Goal: Transaction & Acquisition: Subscribe to service/newsletter

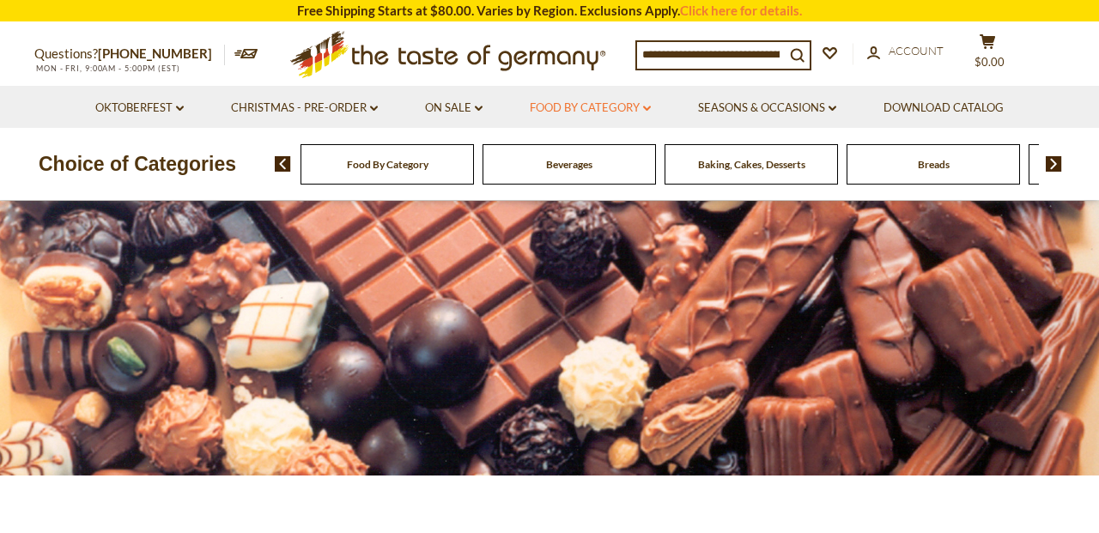
click at [649, 109] on icon at bounding box center [647, 108] width 8 height 5
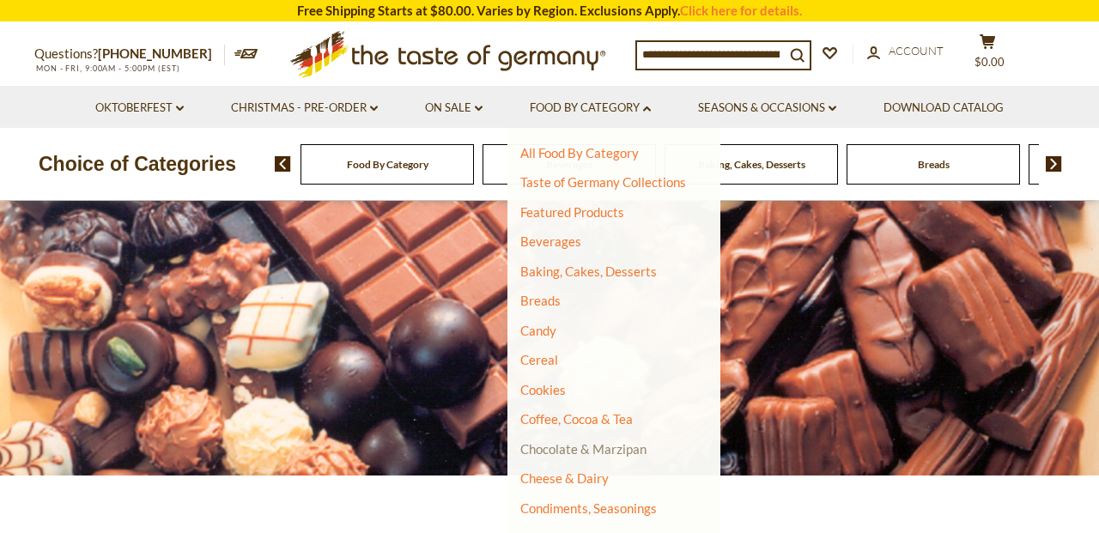
click at [560, 455] on link "Chocolate & Marzipan" at bounding box center [583, 448] width 126 height 15
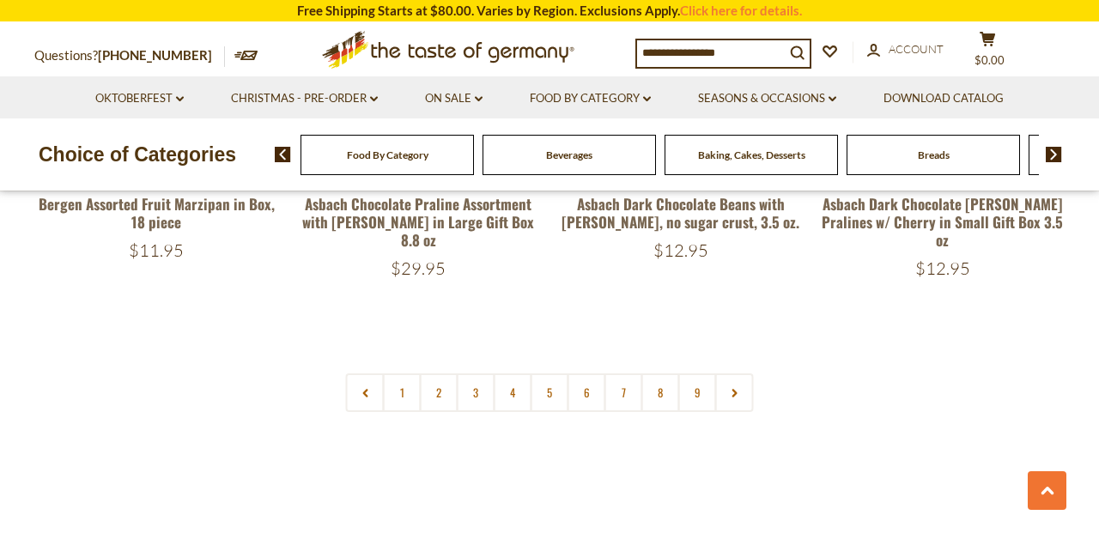
scroll to position [4159, 0]
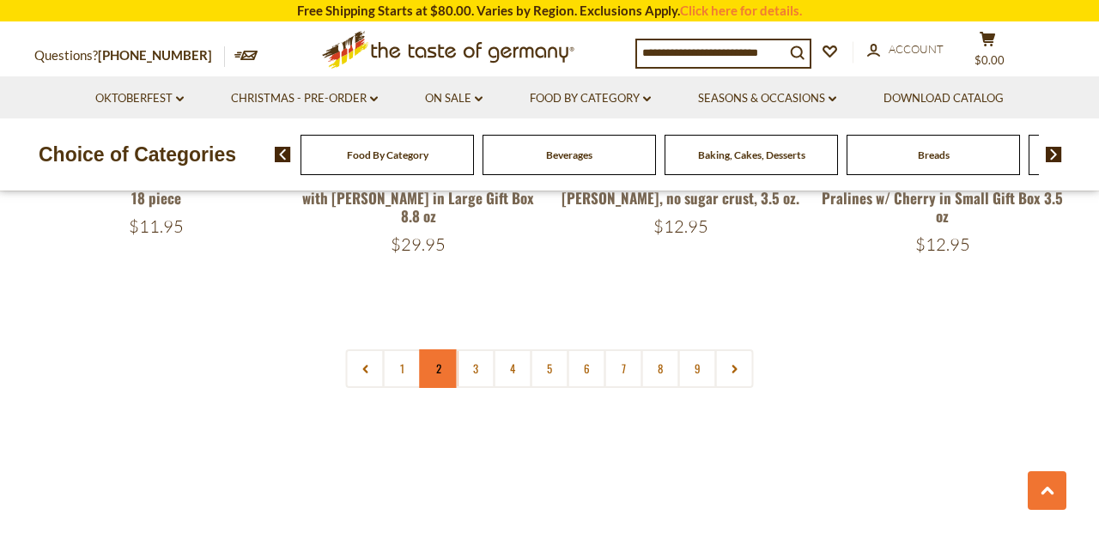
click at [442, 358] on link "2" at bounding box center [439, 368] width 39 height 39
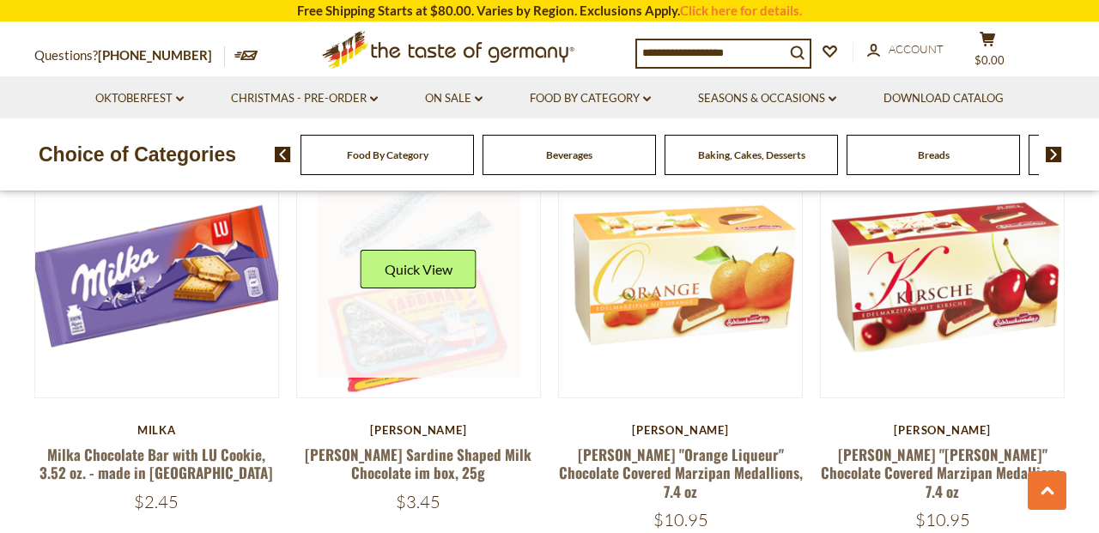
scroll to position [2207, 0]
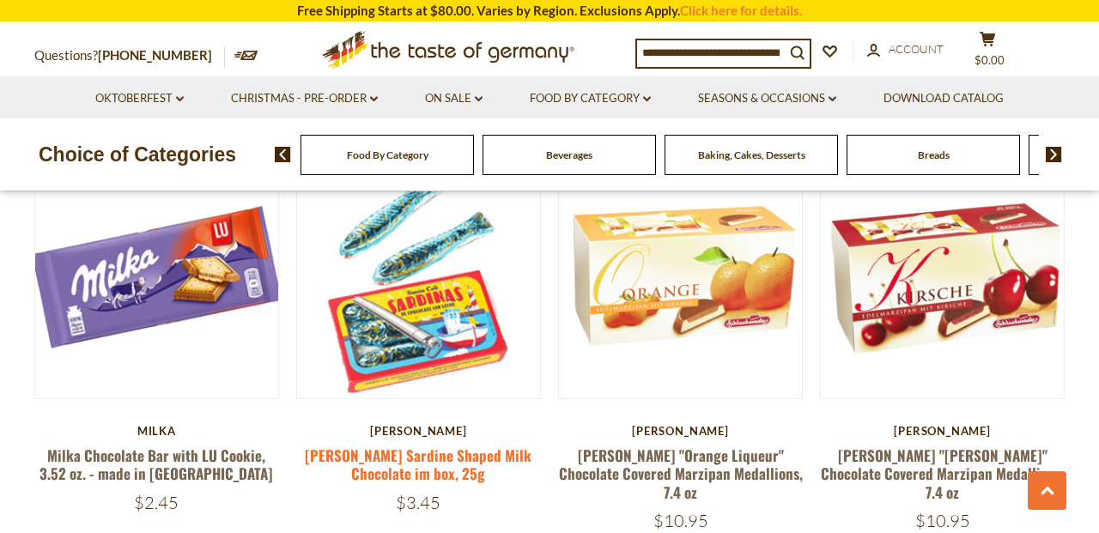
click at [439, 463] on link "Simón Coll Sardine Shaped Milk Chocolate im box, 25g" at bounding box center [418, 464] width 227 height 39
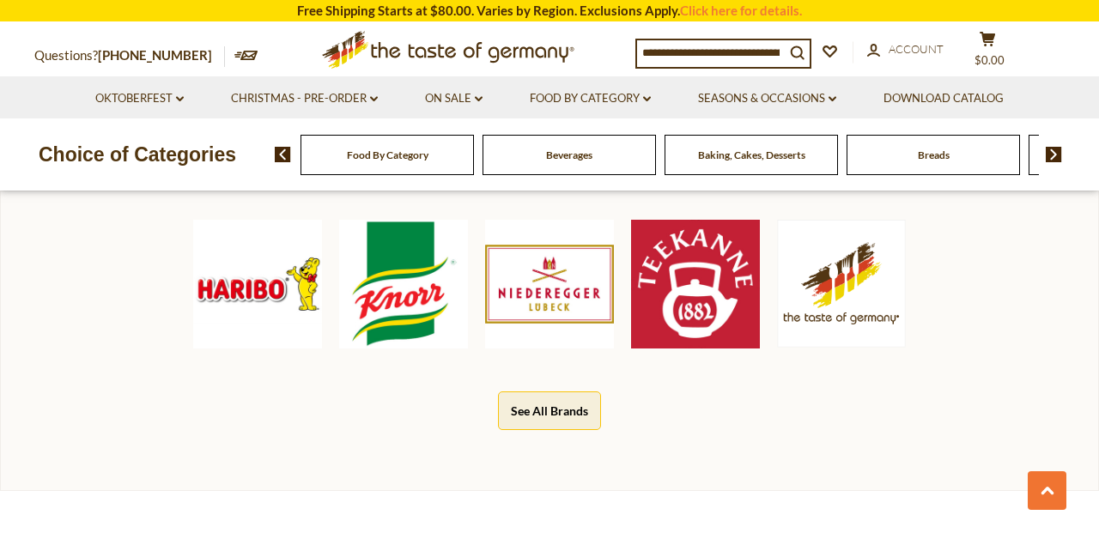
scroll to position [860, 0]
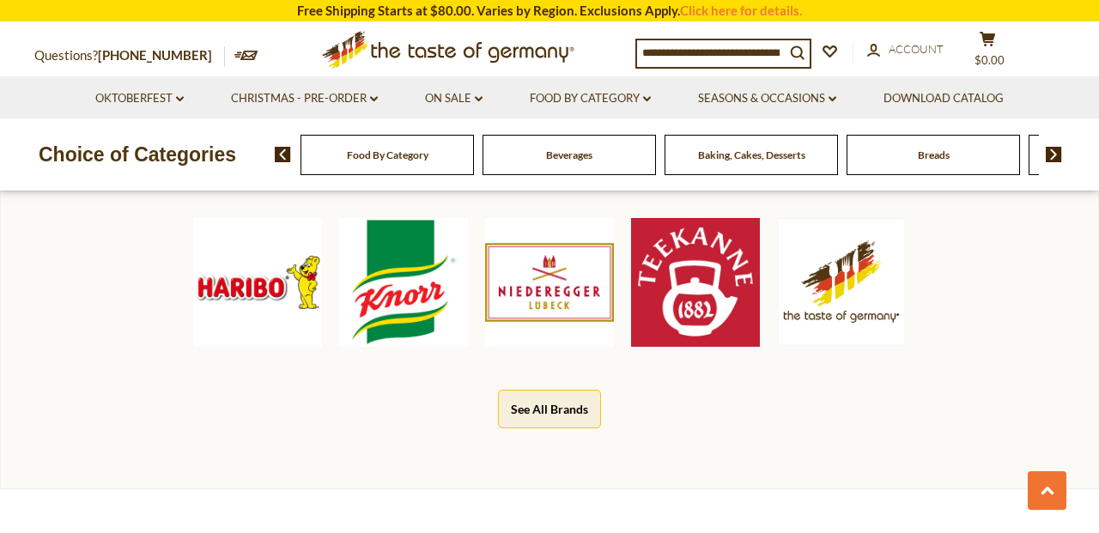
click at [257, 323] on img at bounding box center [257, 282] width 129 height 129
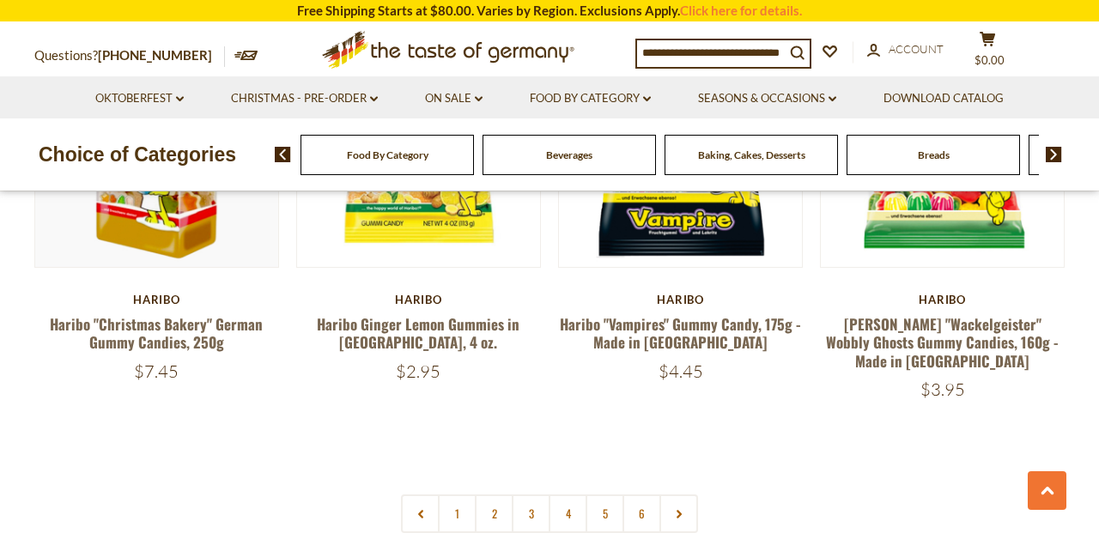
scroll to position [3741, 0]
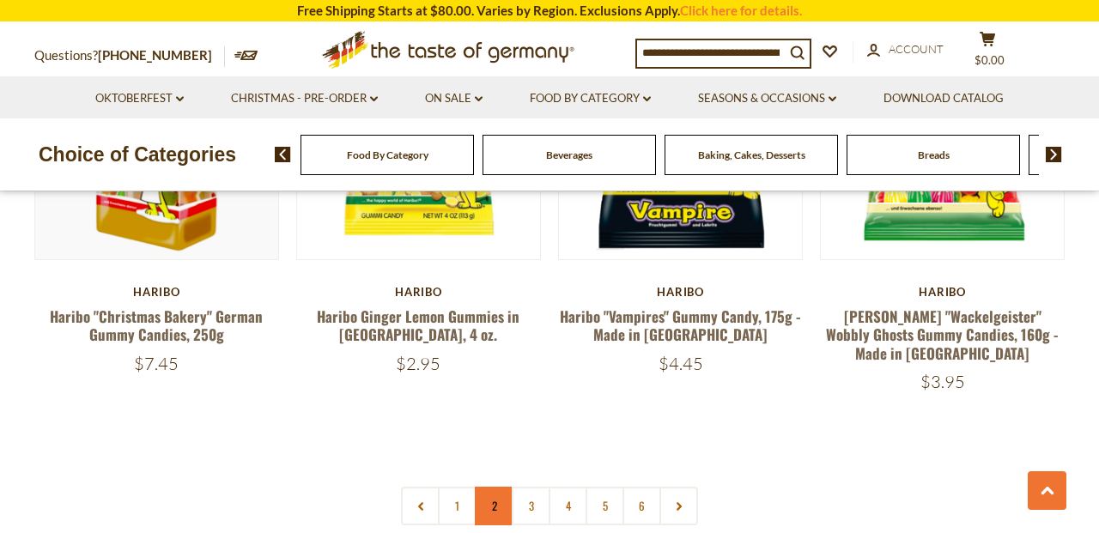
click at [506, 487] on link "2" at bounding box center [494, 506] width 39 height 39
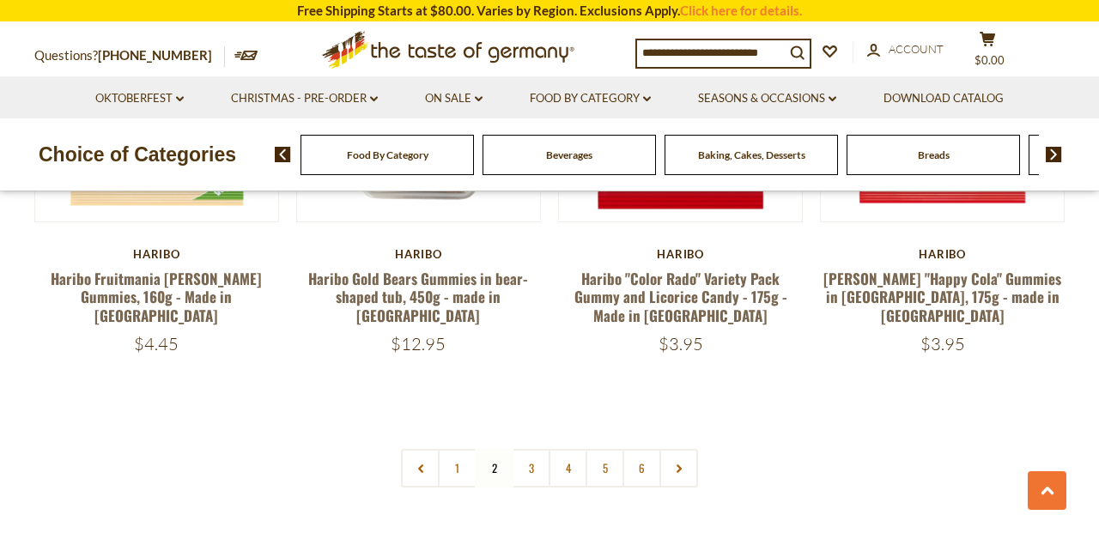
scroll to position [3684, 0]
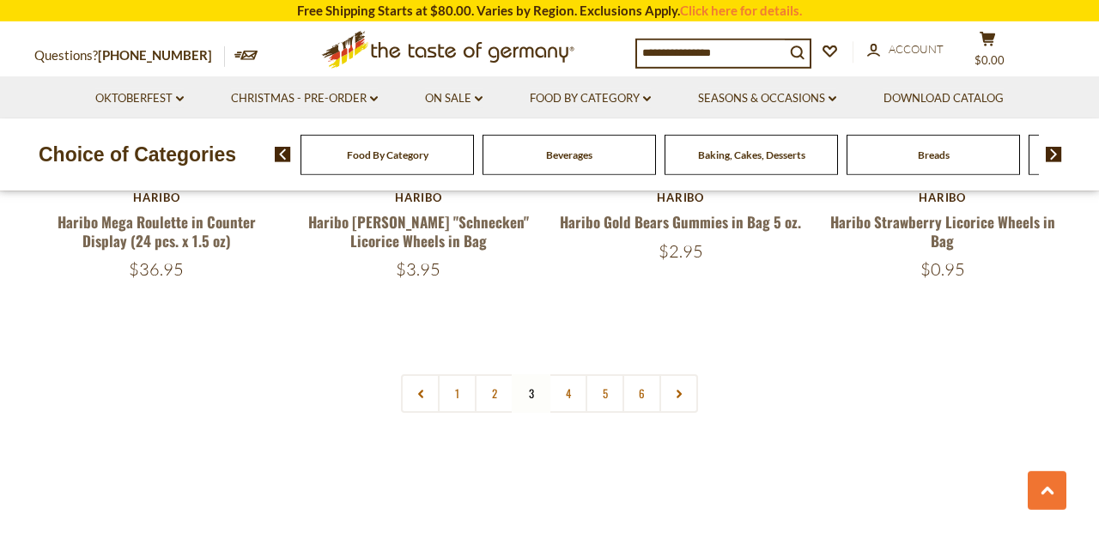
scroll to position [3845, 0]
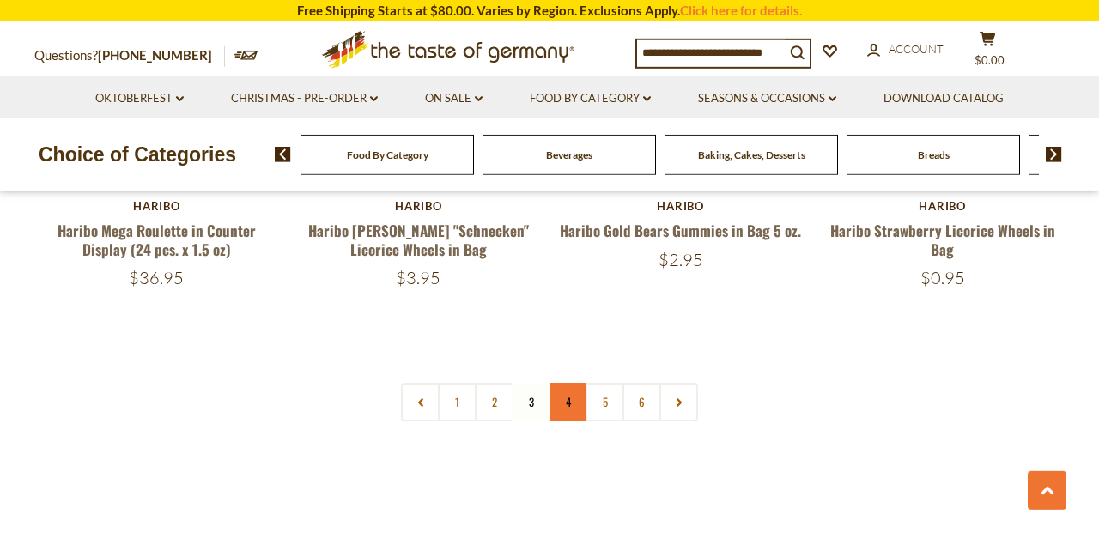
click at [553, 383] on link "4" at bounding box center [568, 402] width 39 height 39
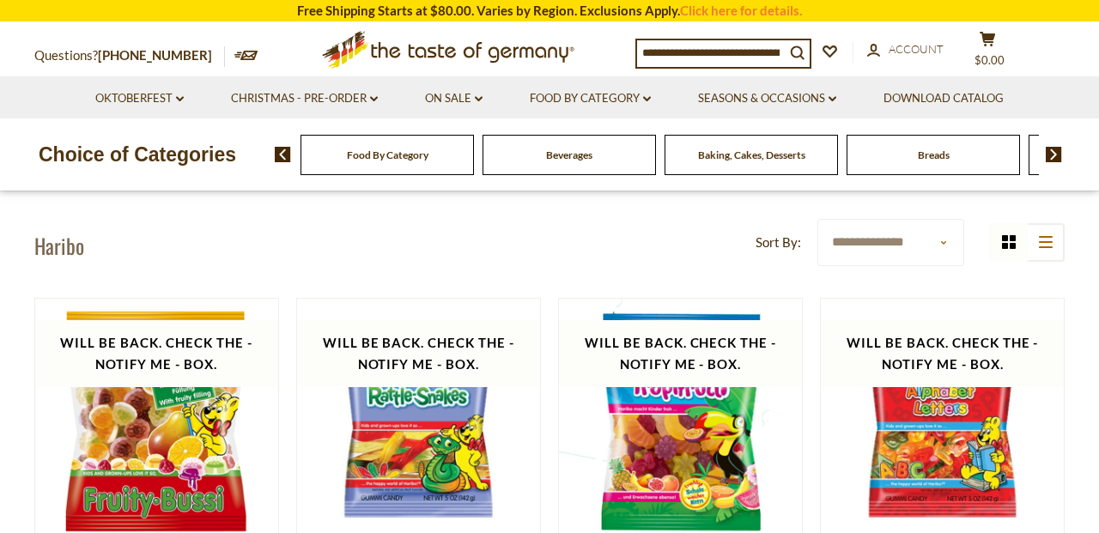
scroll to position [0, 0]
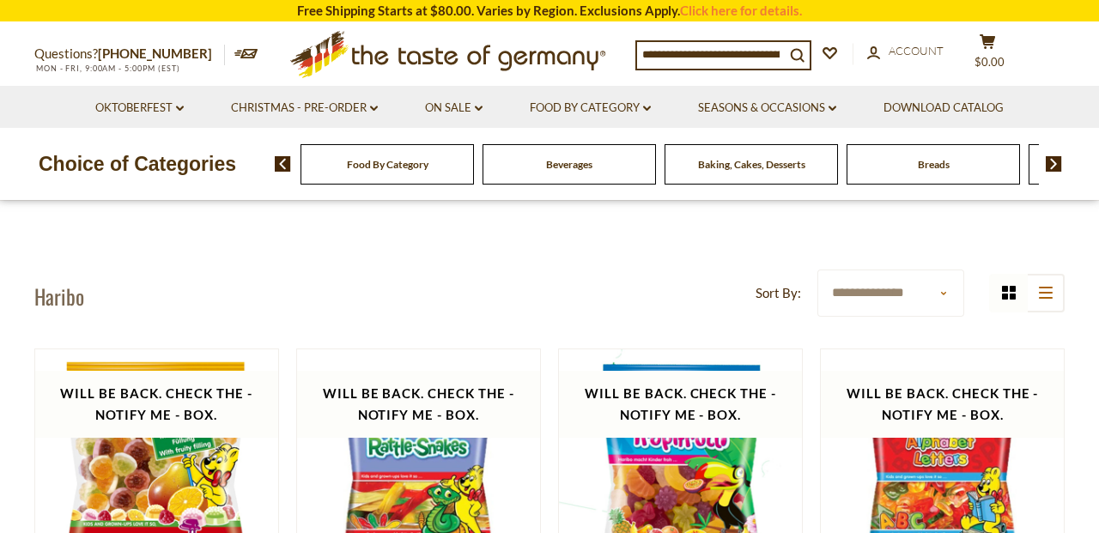
click at [1062, 169] on img at bounding box center [1054, 163] width 16 height 15
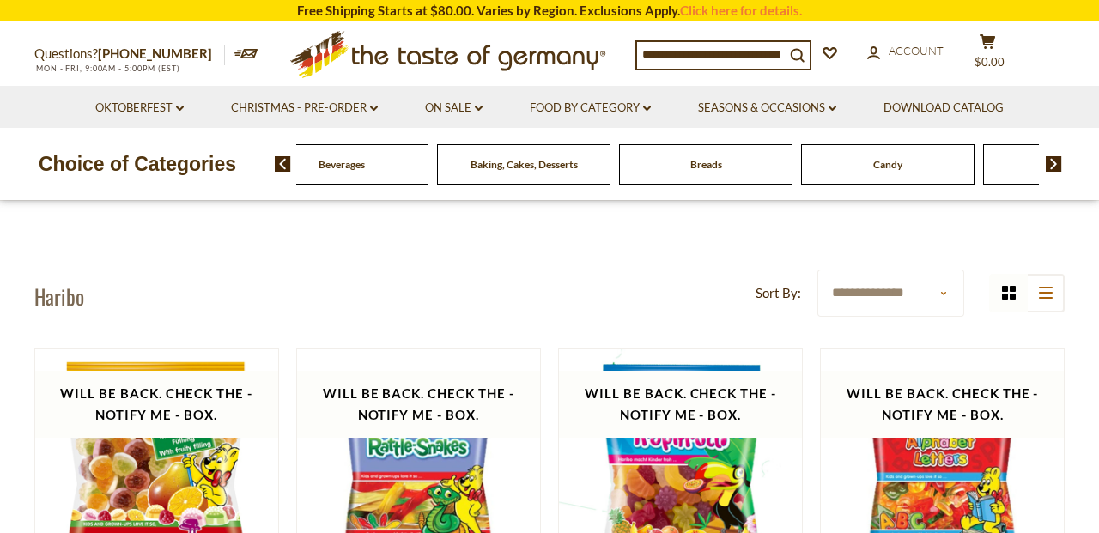
click at [1057, 164] on img at bounding box center [1054, 163] width 16 height 15
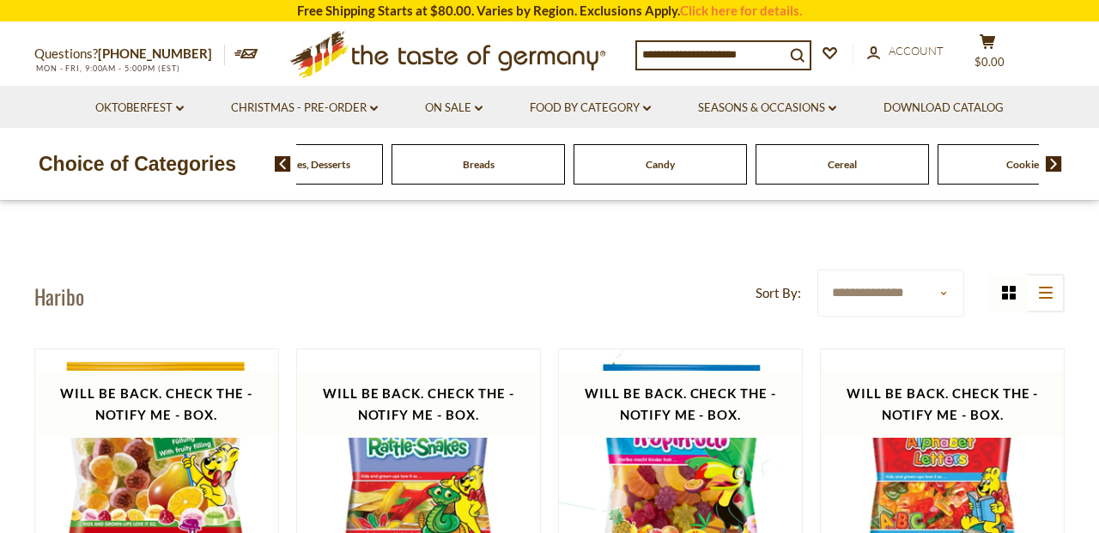
click at [1053, 158] on img at bounding box center [1054, 163] width 16 height 15
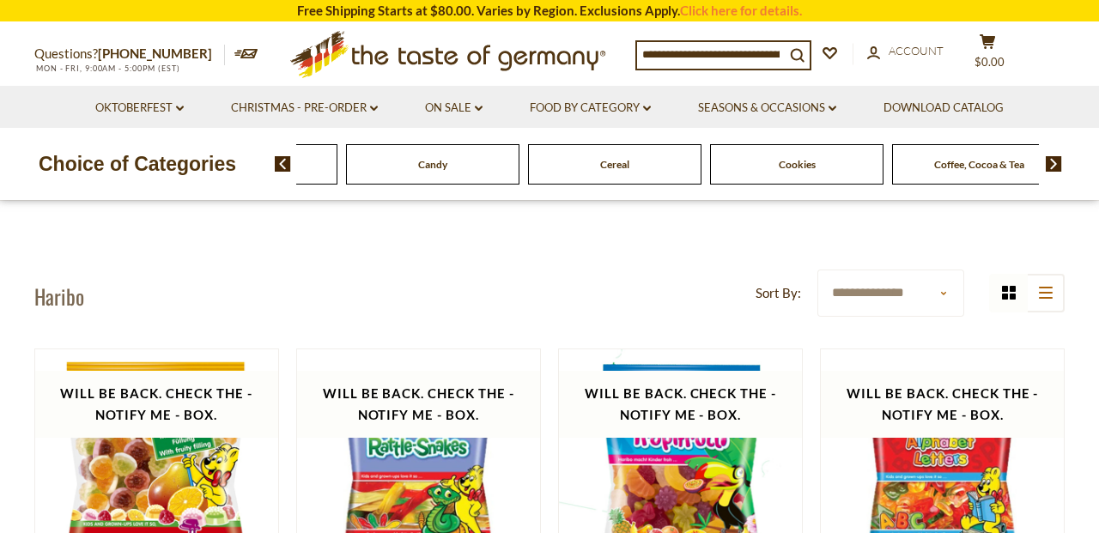
click at [1053, 158] on img at bounding box center [1054, 163] width 16 height 15
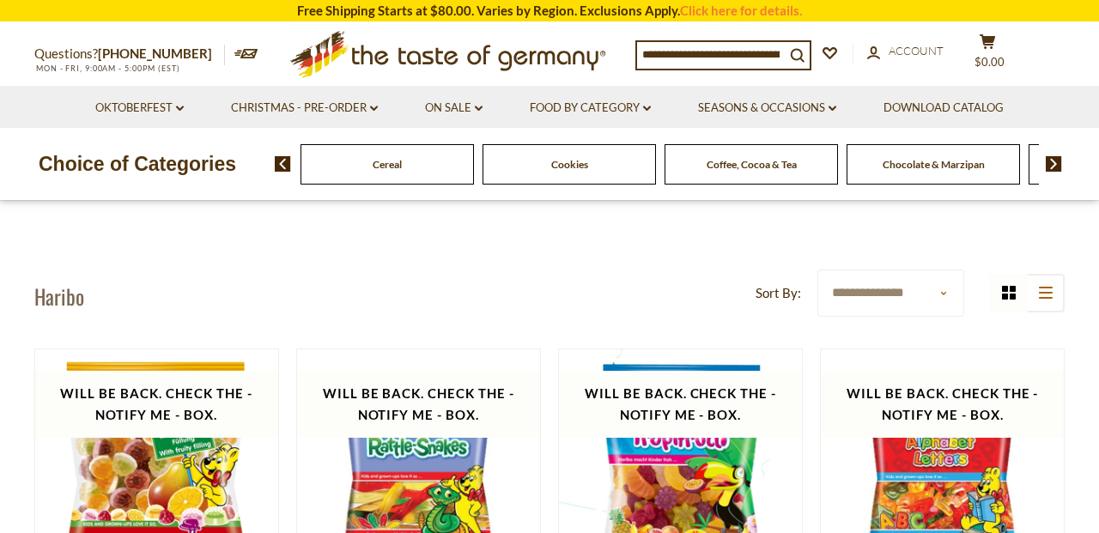
click at [678, 51] on input at bounding box center [711, 54] width 148 height 24
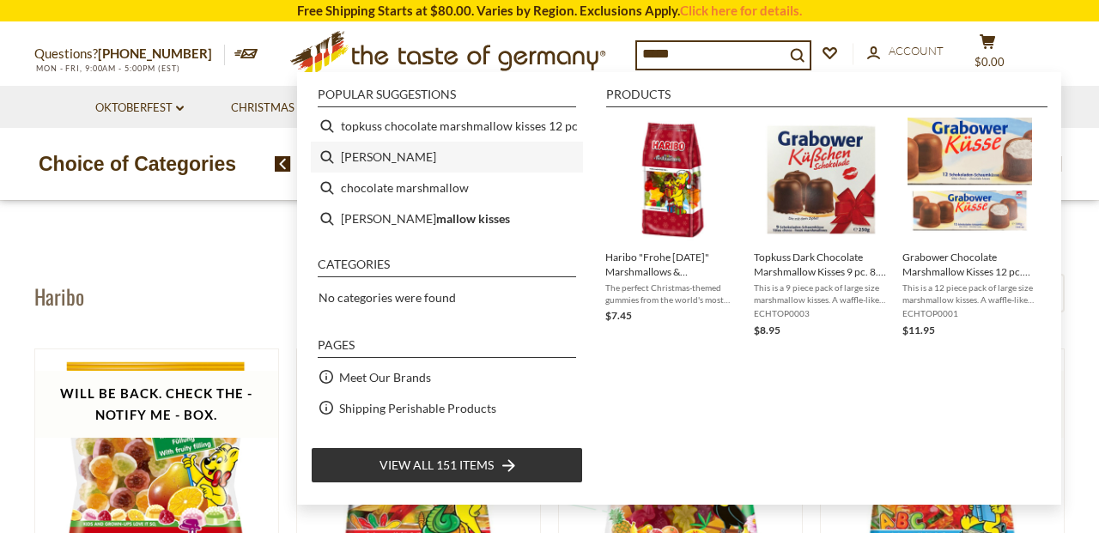
click at [393, 161] on li "haribo marshmallow" at bounding box center [447, 157] width 272 height 31
type input "**********"
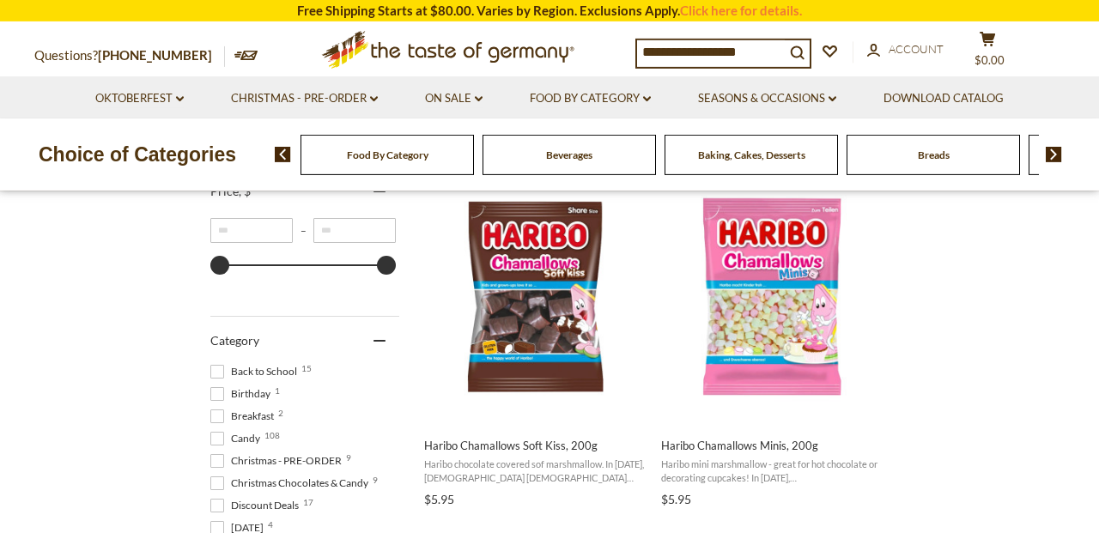
scroll to position [357, 0]
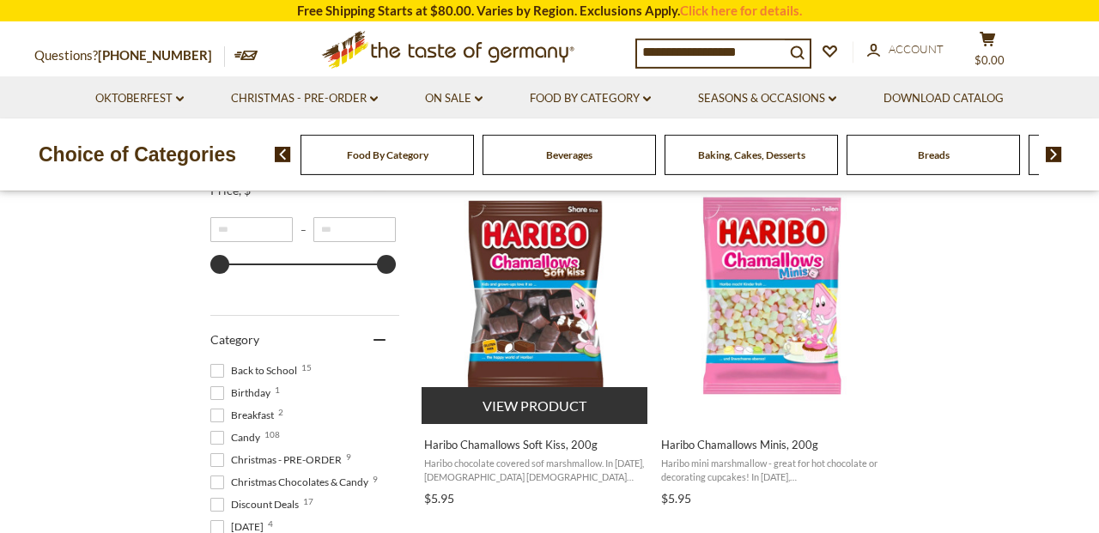
click at [557, 459] on span "Haribo chocolate covered sof marshmallow. In [DATE], [DEMOGRAPHIC_DATA] [DEMOGR…" at bounding box center [535, 470] width 222 height 27
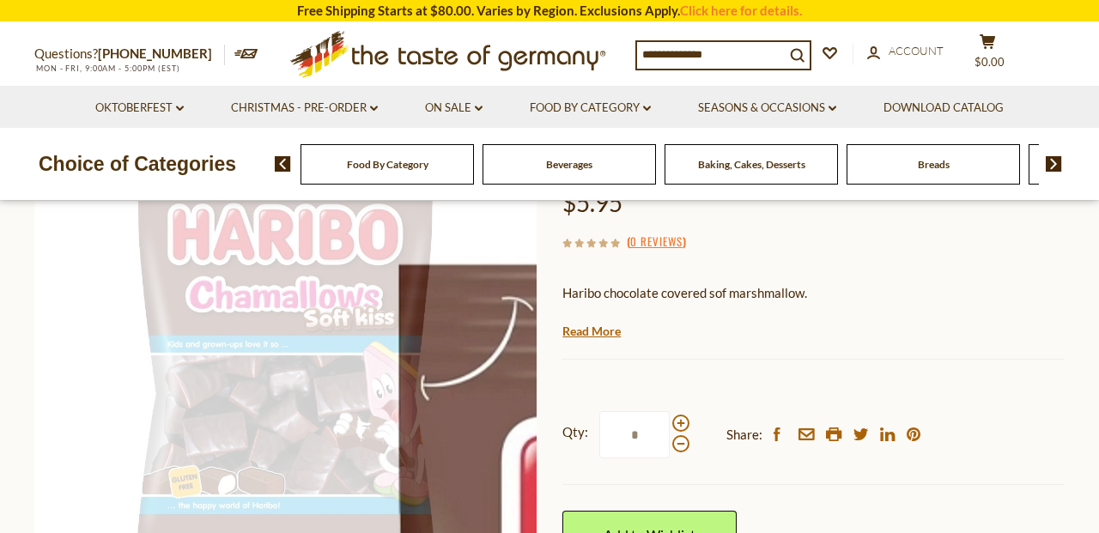
scroll to position [173, 0]
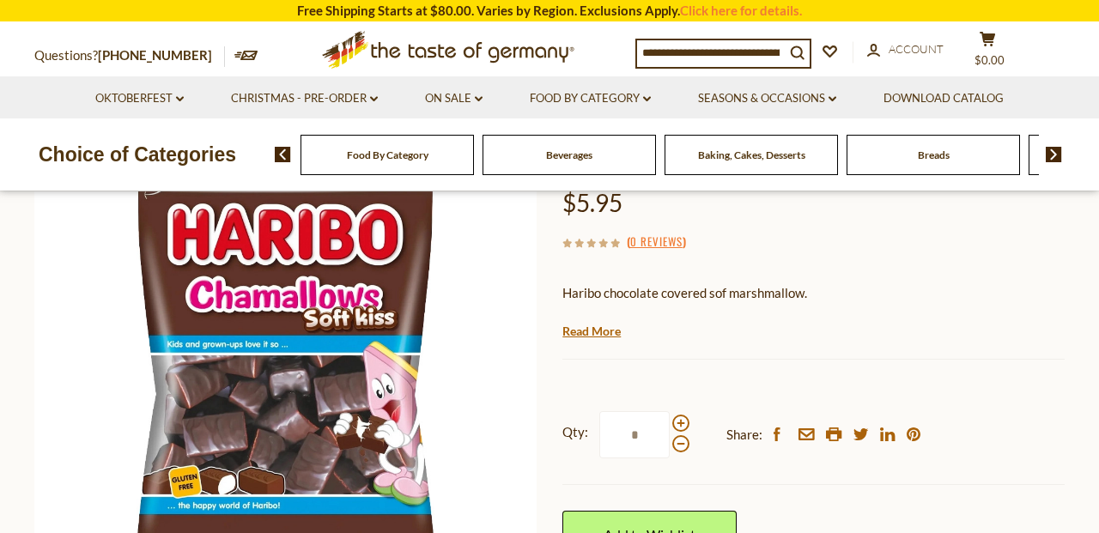
click at [757, 57] on input at bounding box center [711, 52] width 148 height 24
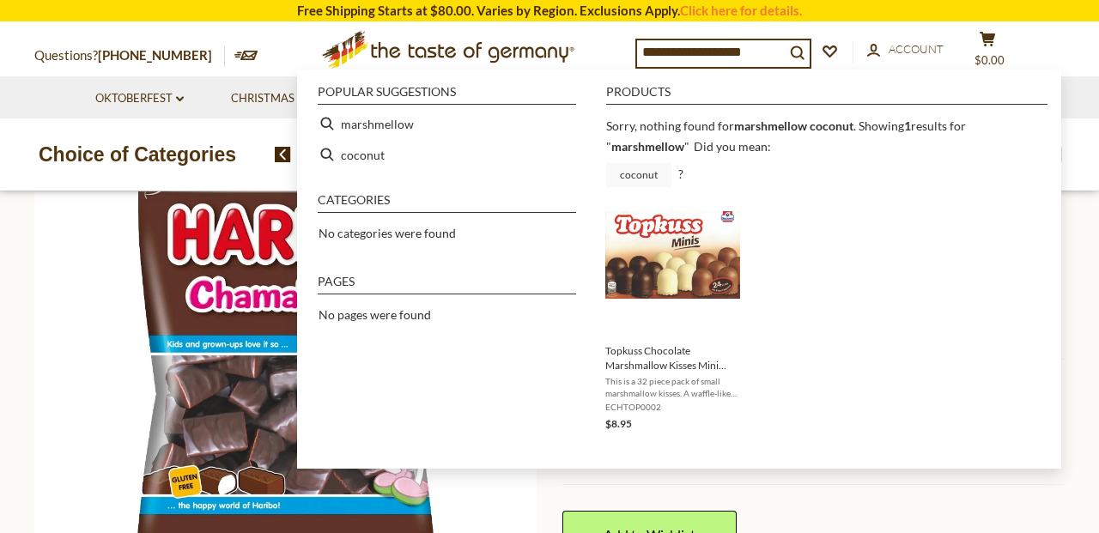
type input "**********"
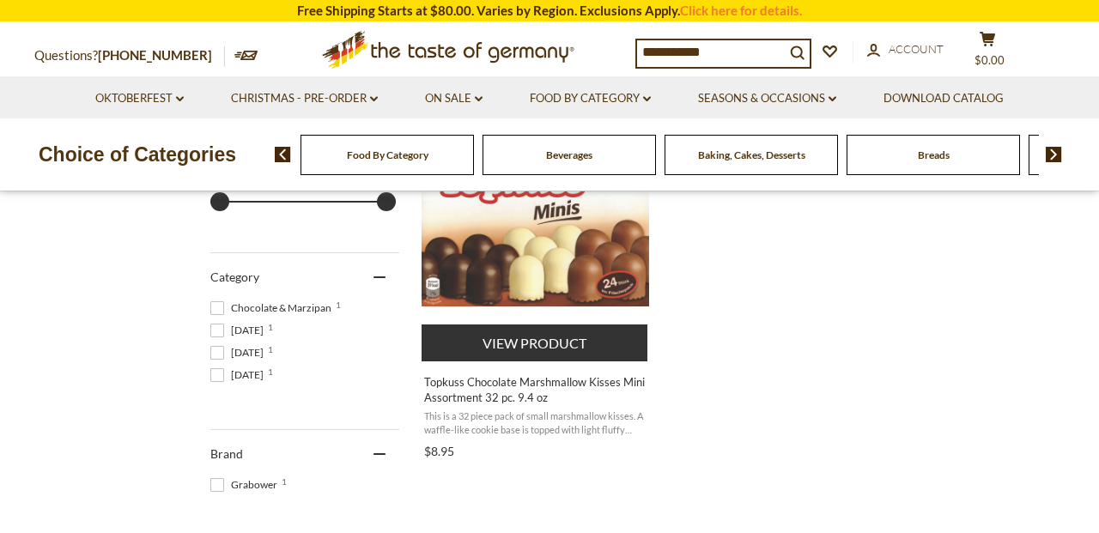
scroll to position [410, 0]
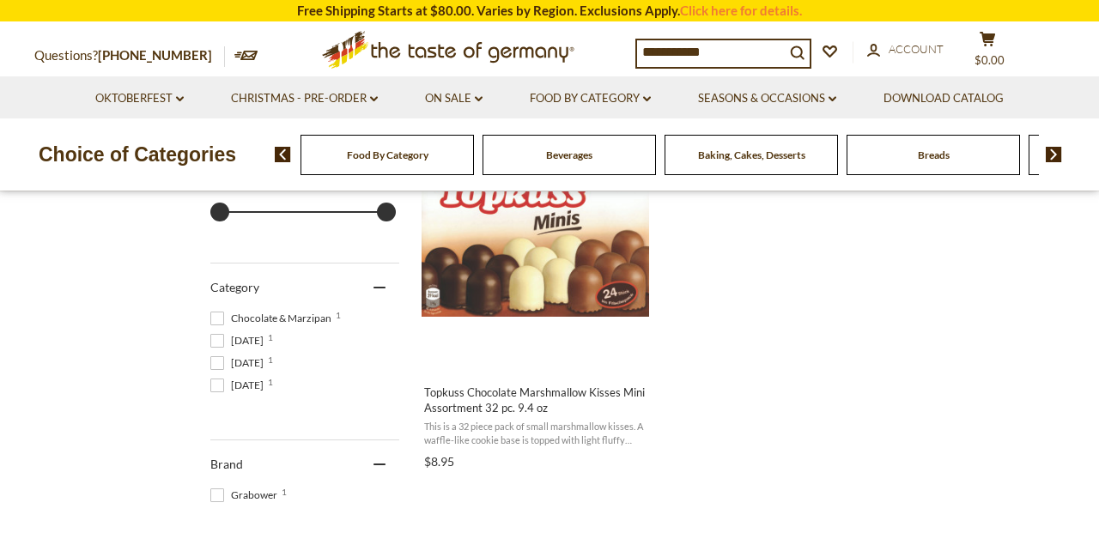
click at [774, 153] on span "Baking, Cakes, Desserts" at bounding box center [751, 155] width 107 height 13
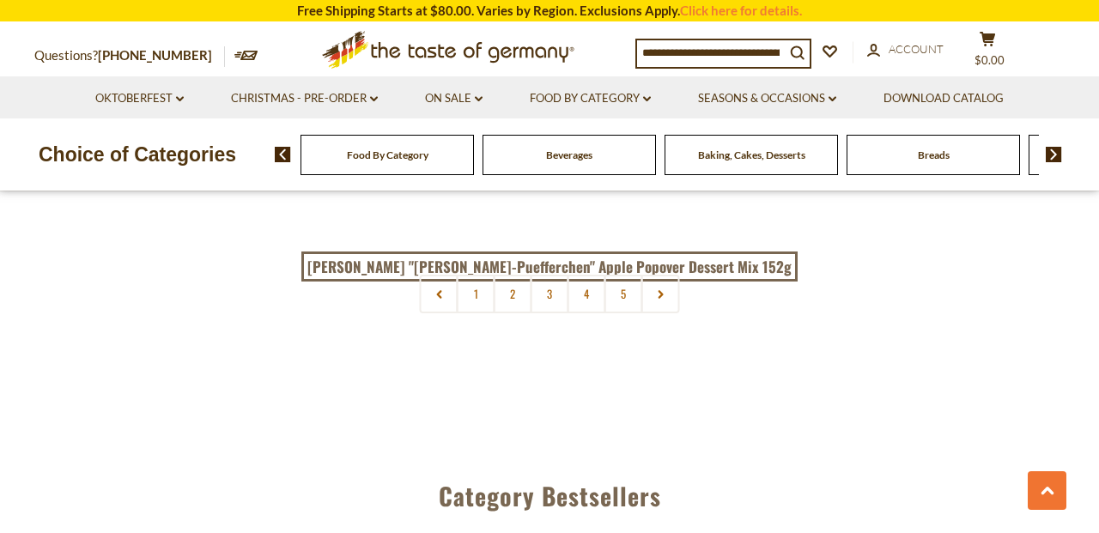
scroll to position [4142, 0]
click at [521, 299] on link "2" at bounding box center [513, 295] width 39 height 39
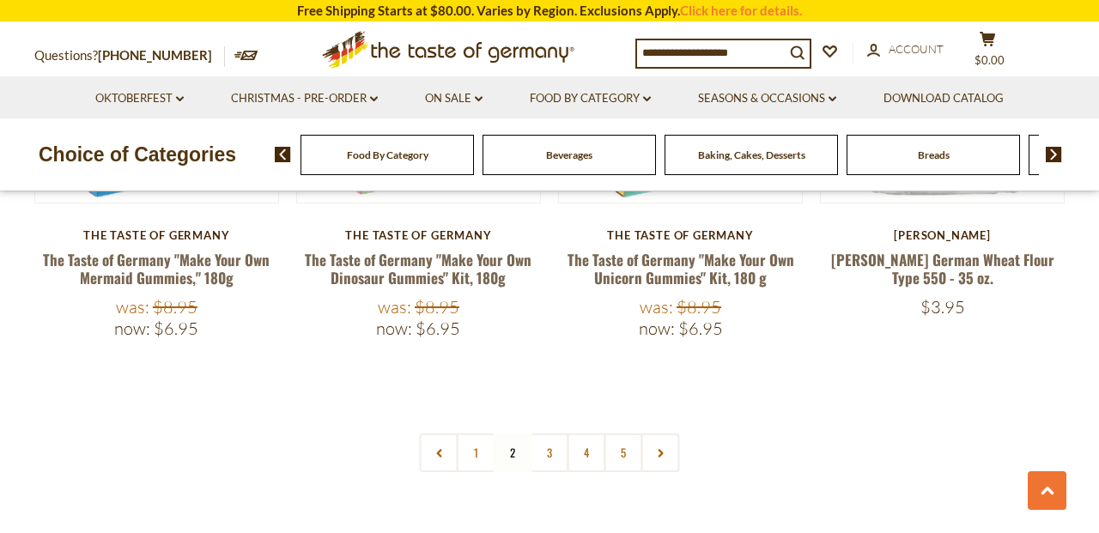
scroll to position [4045, 0]
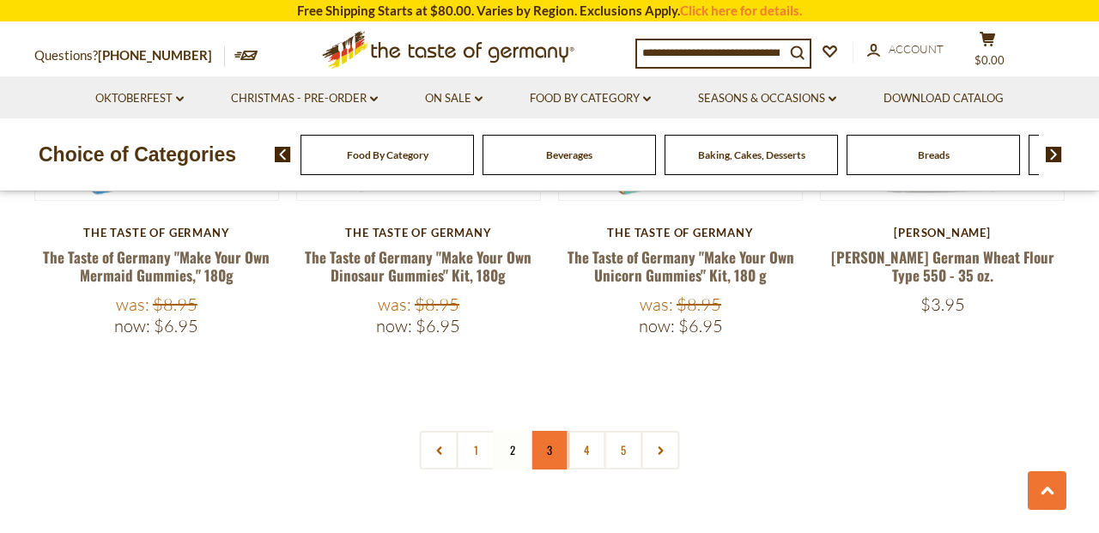
click at [544, 431] on link "3" at bounding box center [550, 450] width 39 height 39
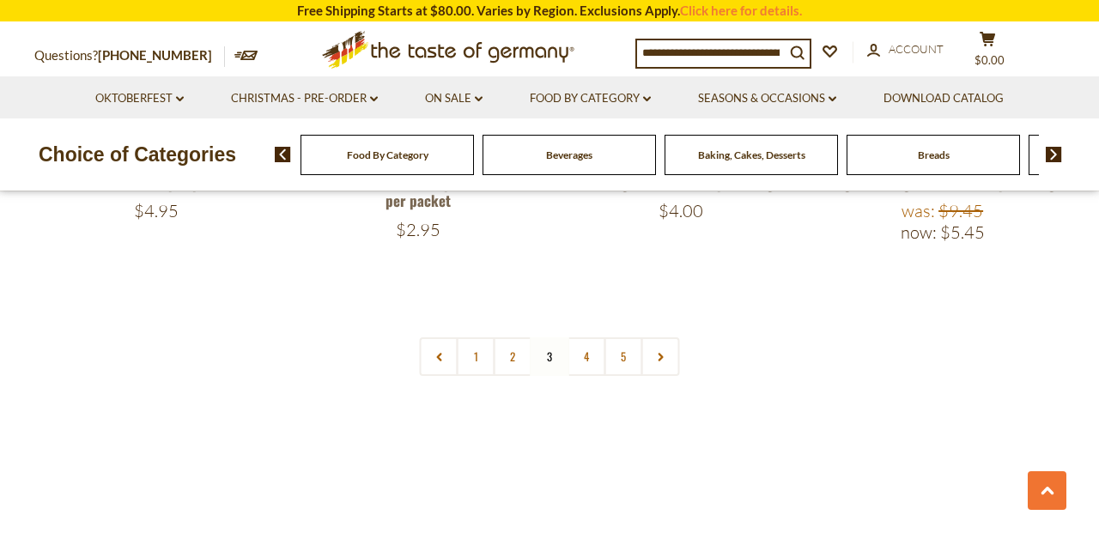
scroll to position [4181, 0]
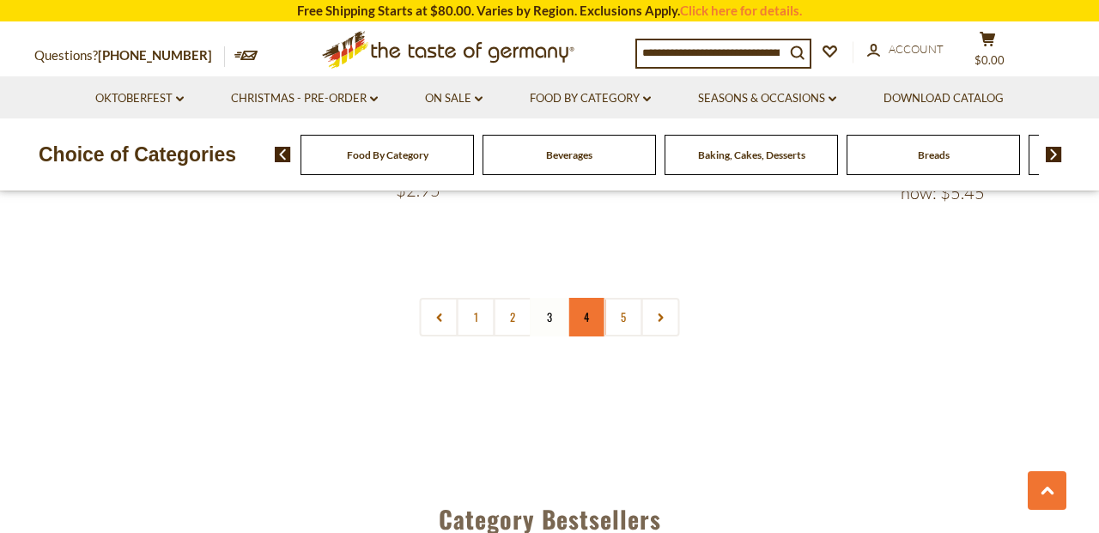
click at [591, 307] on link "4" at bounding box center [587, 317] width 39 height 39
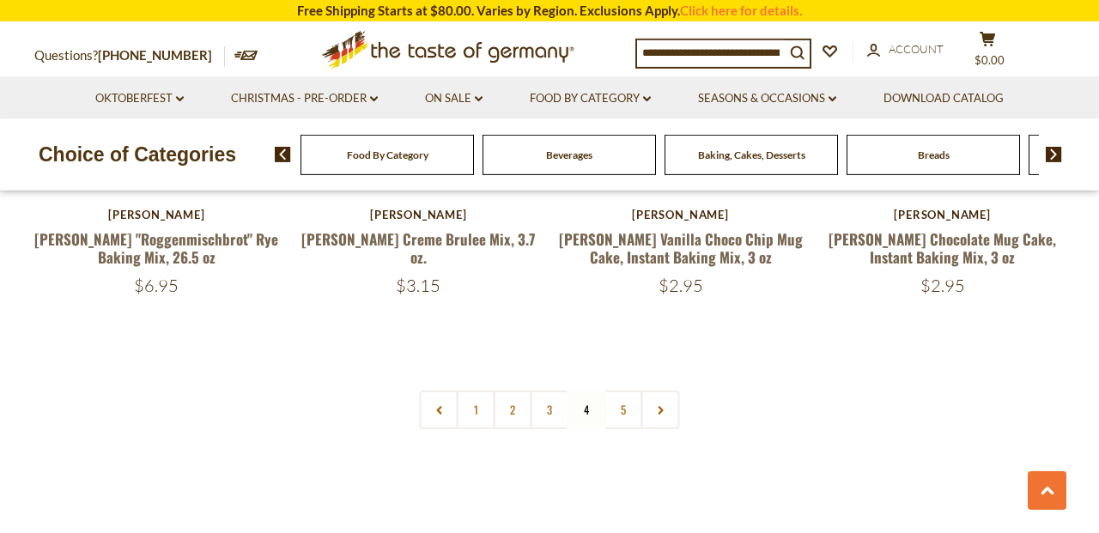
scroll to position [4041, 0]
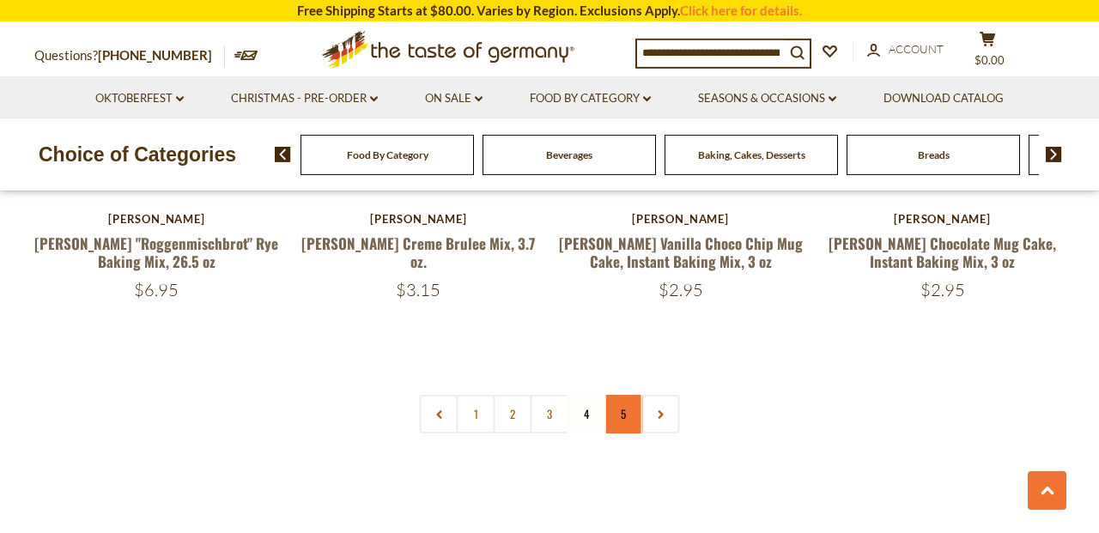
click at [627, 395] on link "5" at bounding box center [623, 414] width 39 height 39
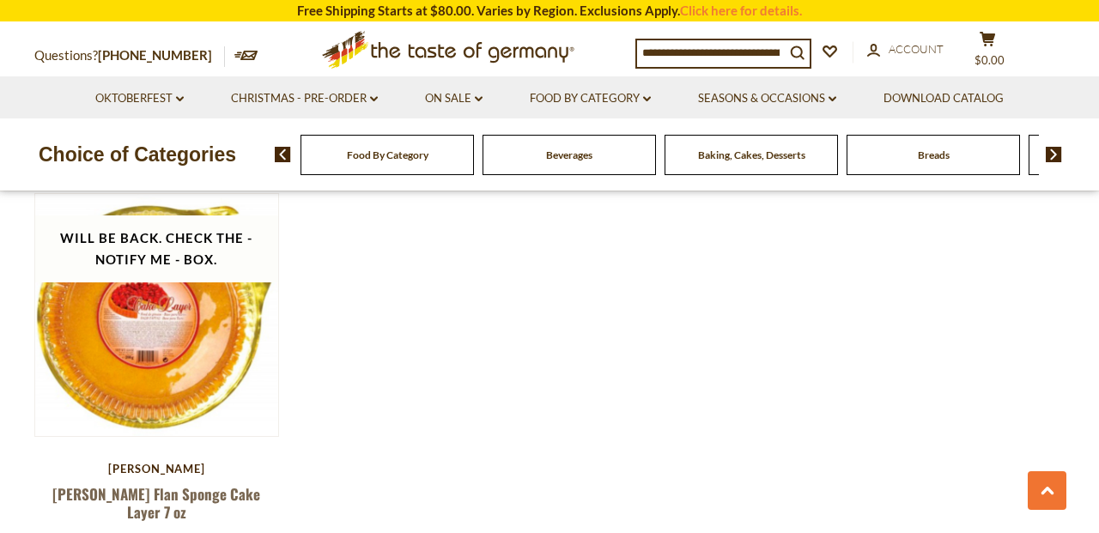
scroll to position [3026, 0]
click at [584, 95] on link "Food By Category dropdown_arrow" at bounding box center [590, 98] width 121 height 19
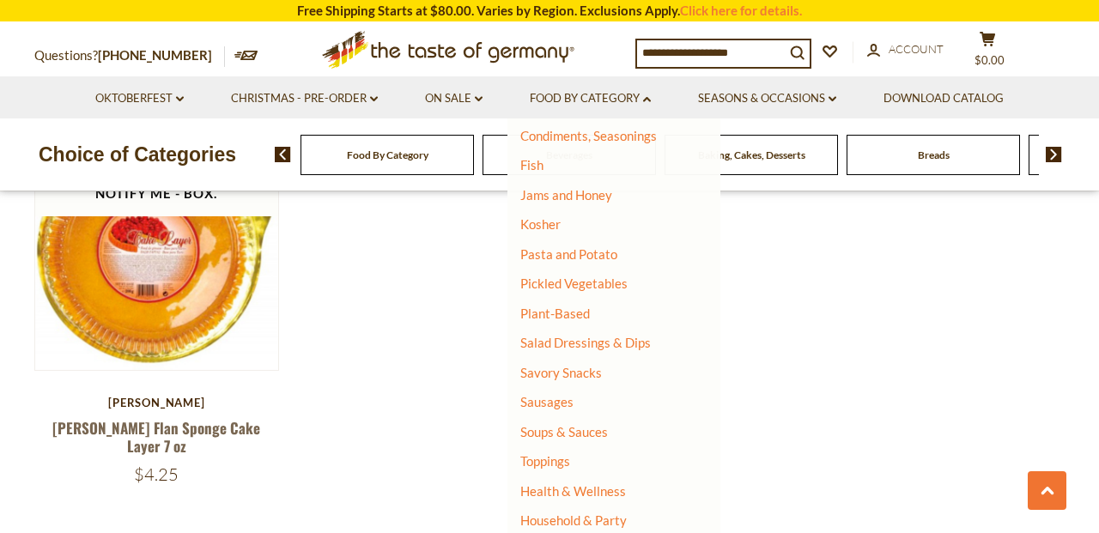
scroll to position [392, 0]
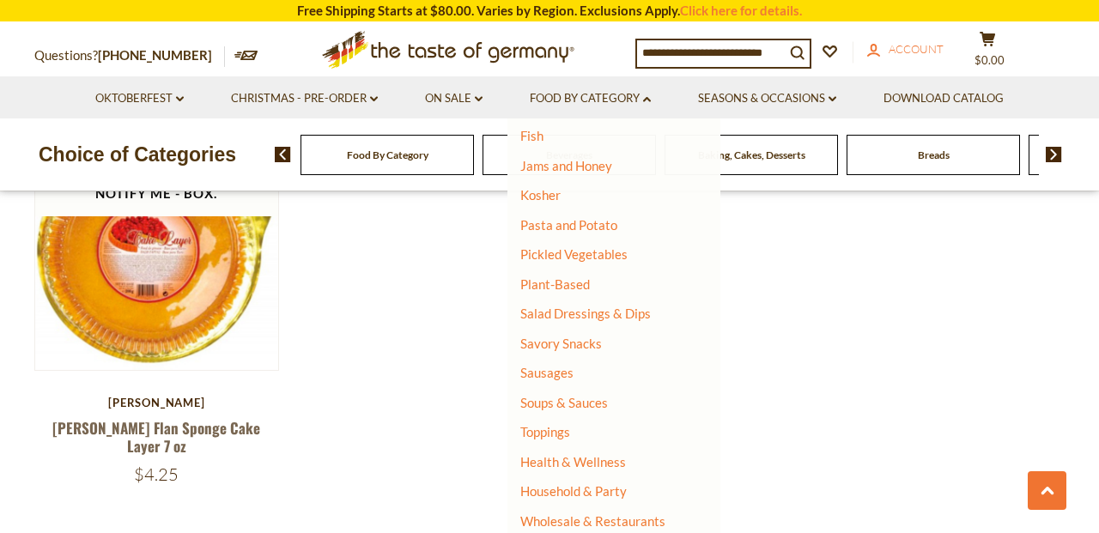
click at [936, 52] on span "Account" at bounding box center [916, 49] width 55 height 14
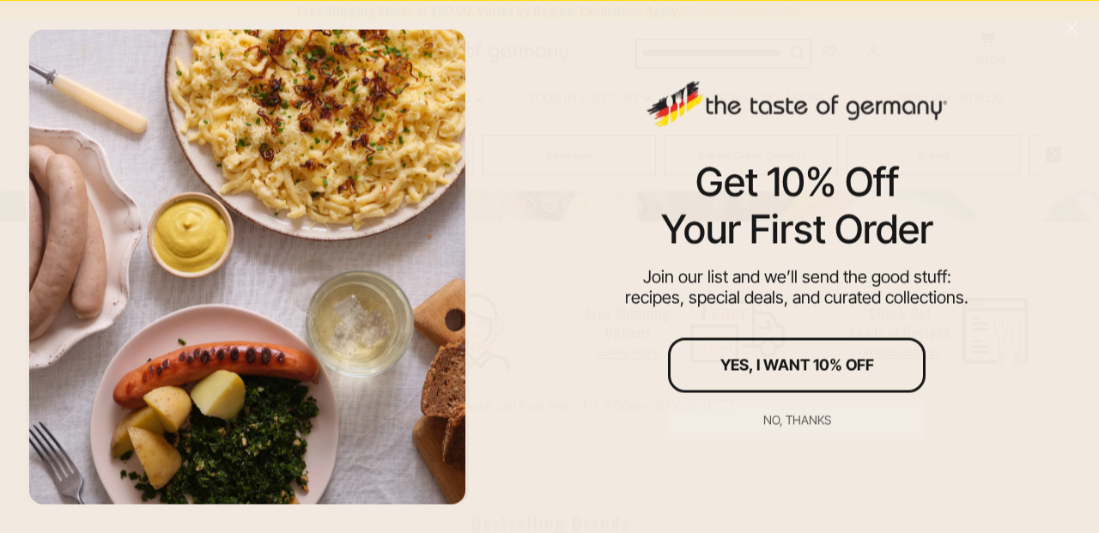
scroll to position [471, 0]
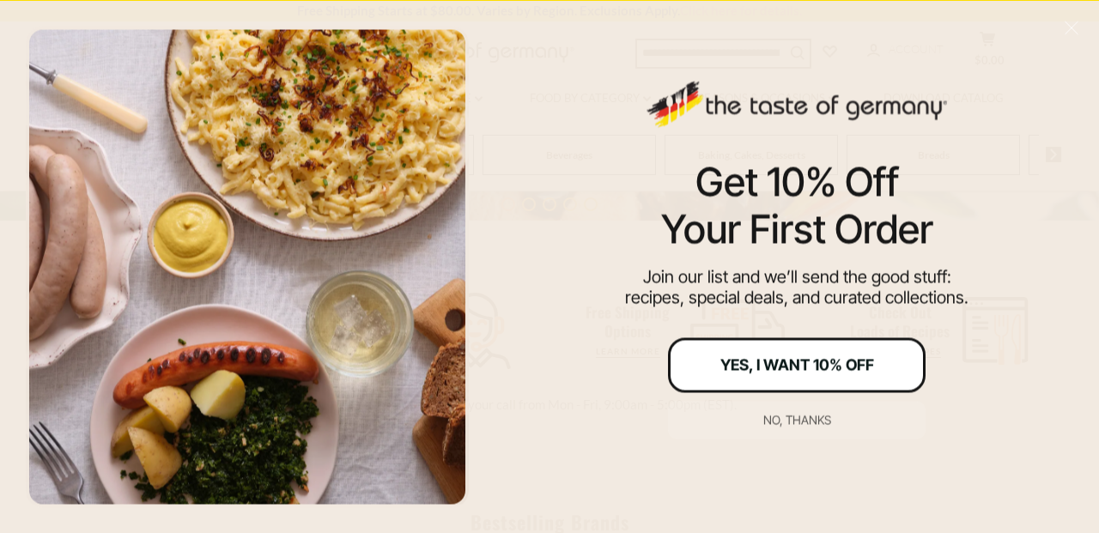
click at [779, 378] on button "Yes, I Want 10% Off" at bounding box center [797, 364] width 258 height 55
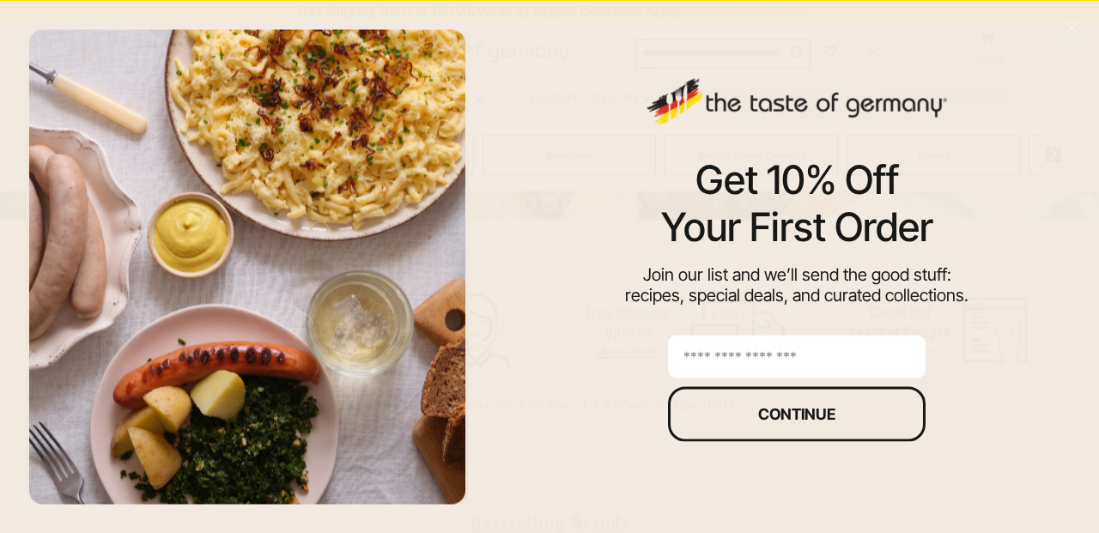
click at [779, 346] on input "email" at bounding box center [797, 356] width 258 height 43
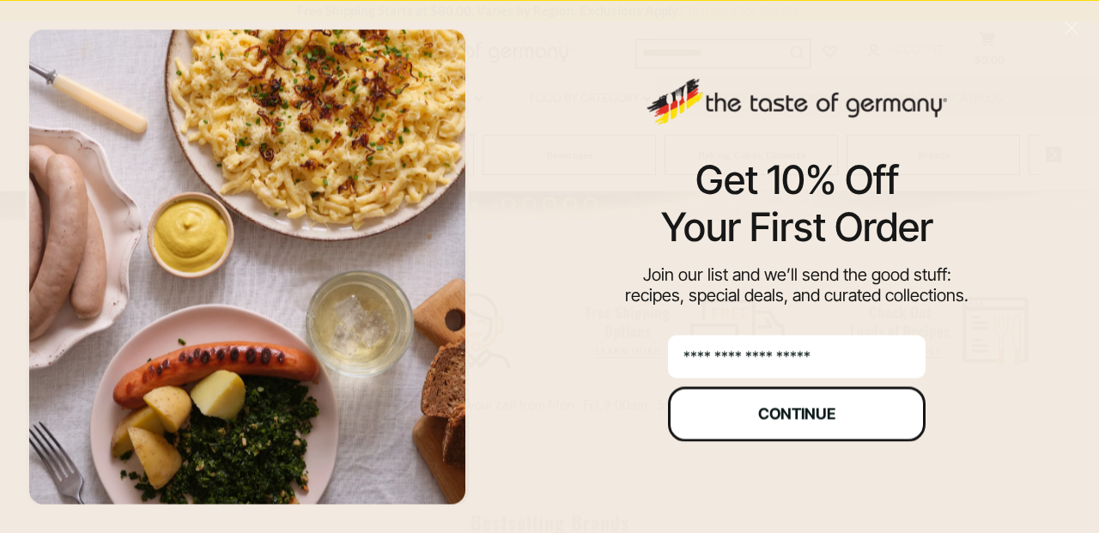
type input "**********"
click at [801, 422] on div "Continue" at bounding box center [796, 413] width 77 height 15
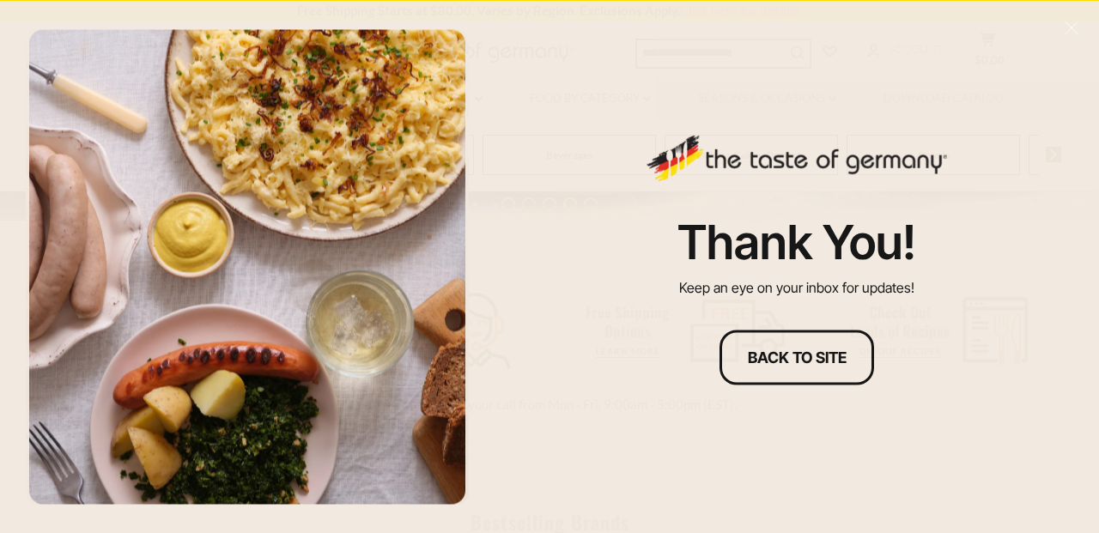
click at [801, 422] on div "Thank you! Keep an eye on your inbox for updates! Back to site" at bounding box center [797, 266] width 604 height 533
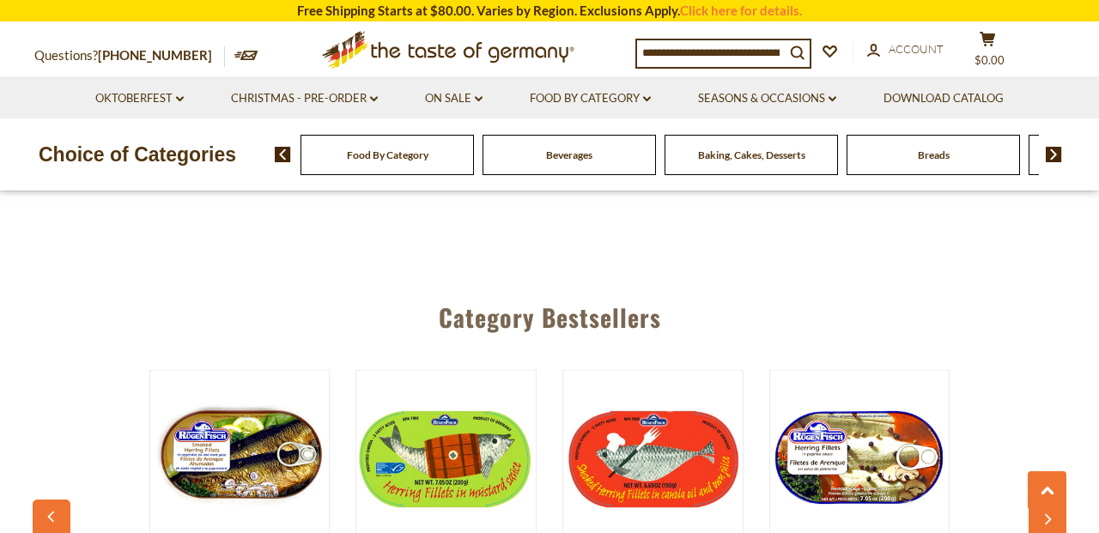
scroll to position [4384, 0]
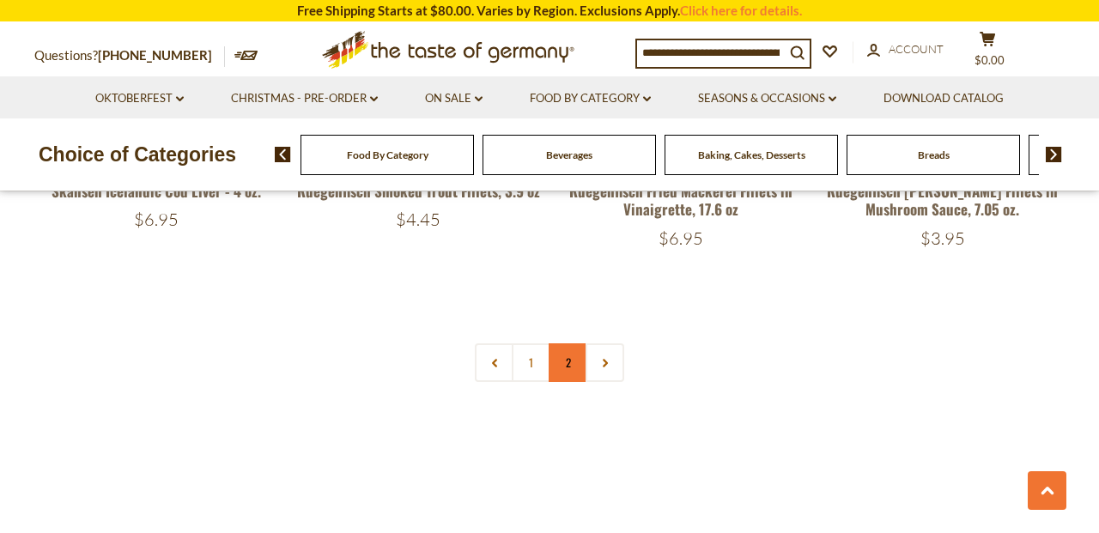
click at [570, 343] on link "2" at bounding box center [568, 362] width 39 height 39
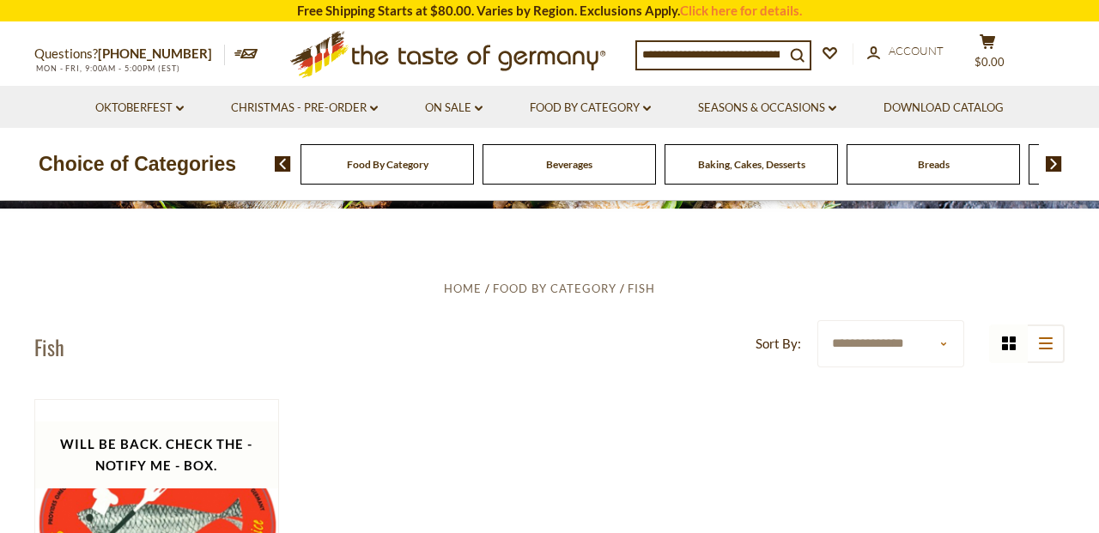
scroll to position [0, 0]
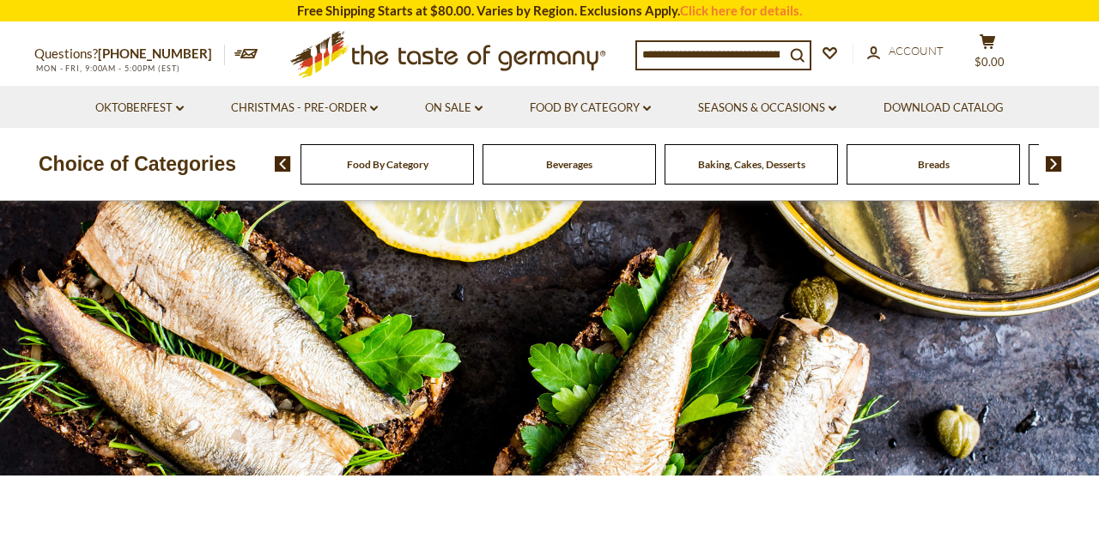
click at [422, 172] on div "Food By Category" at bounding box center [387, 164] width 173 height 40
click at [376, 173] on div "Food By Category" at bounding box center [387, 164] width 173 height 40
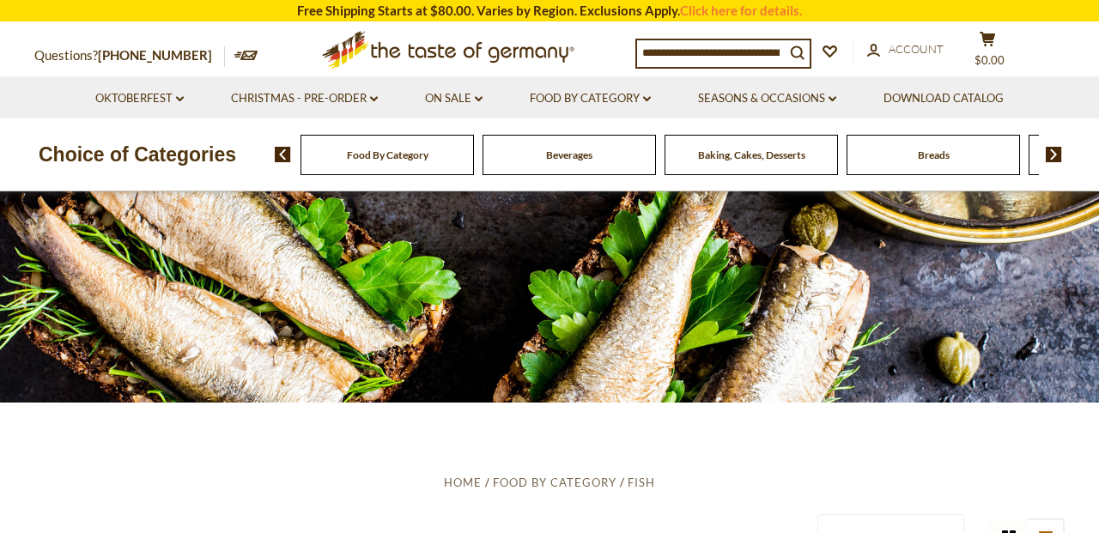
scroll to position [244, 0]
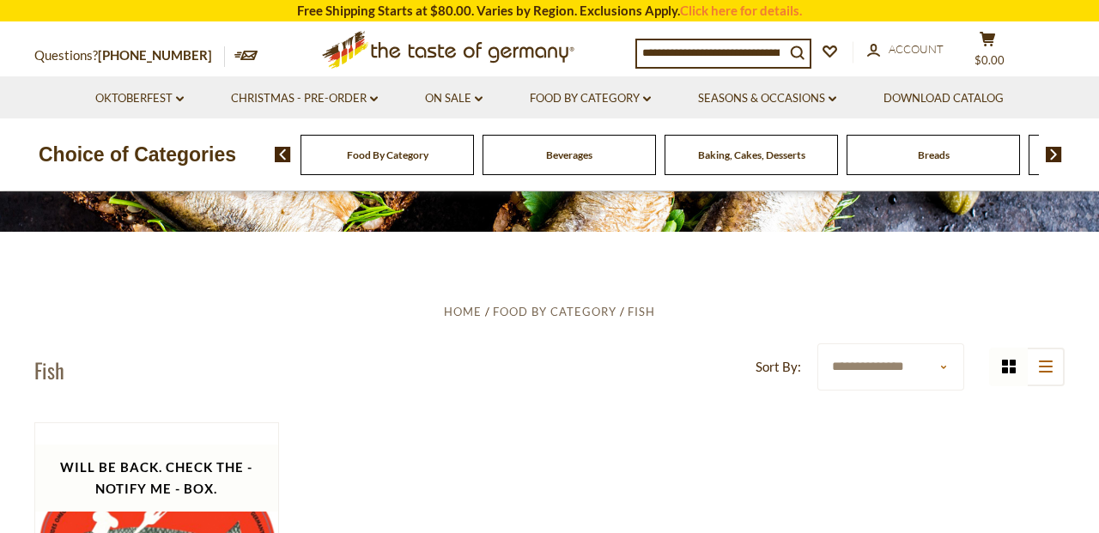
click at [376, 173] on div "Food By Category" at bounding box center [387, 155] width 173 height 40
click at [284, 150] on img at bounding box center [283, 154] width 16 height 15
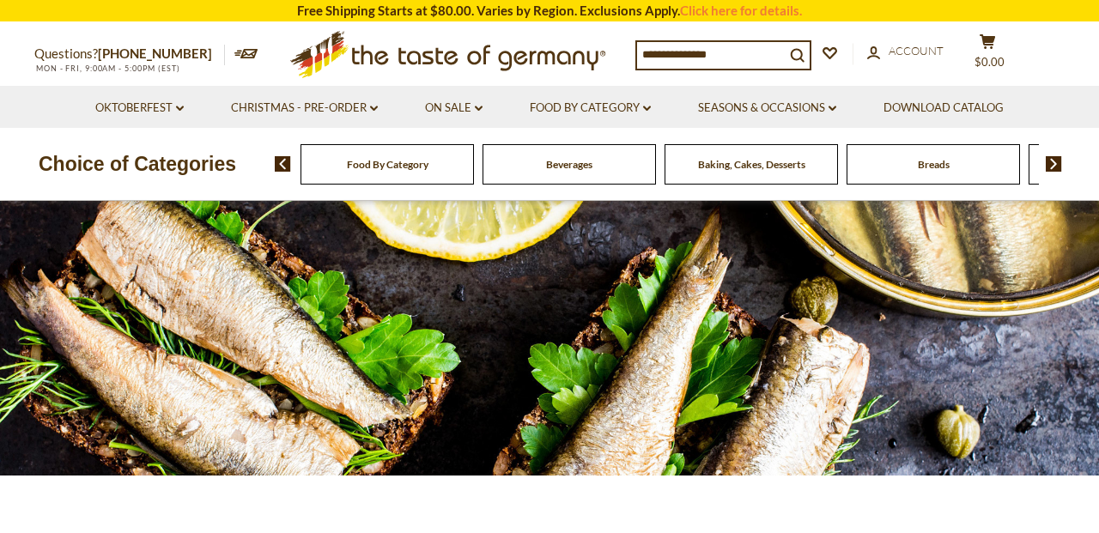
scroll to position [244, 0]
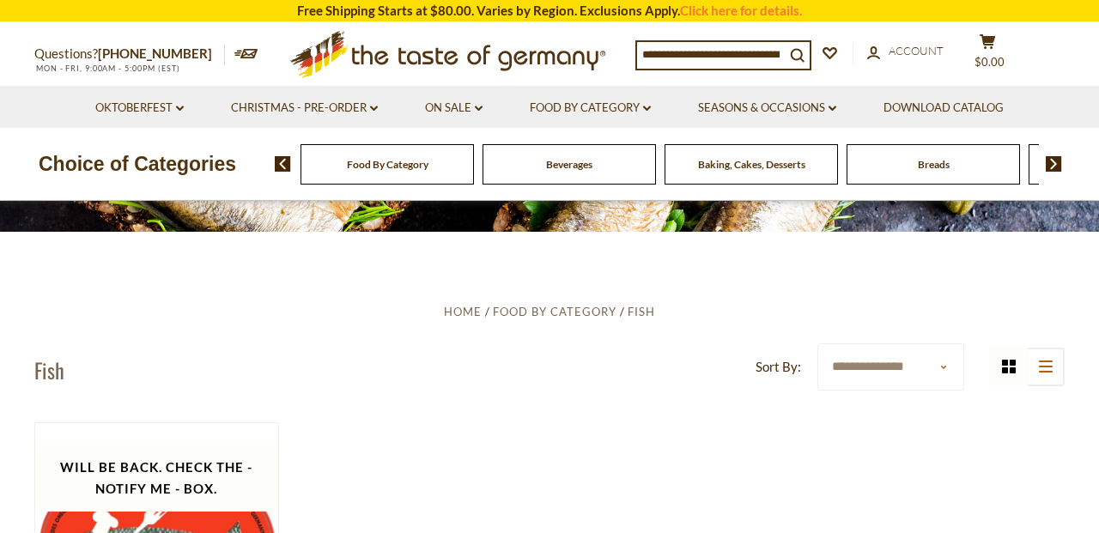
click at [1050, 170] on img at bounding box center [1054, 163] width 16 height 15
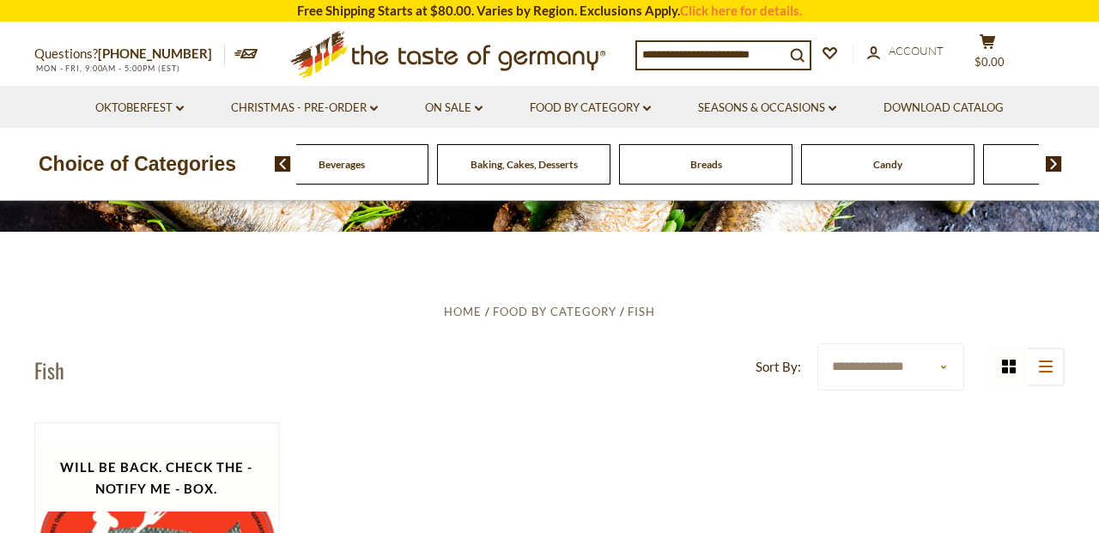
click at [1050, 170] on img at bounding box center [1054, 163] width 16 height 15
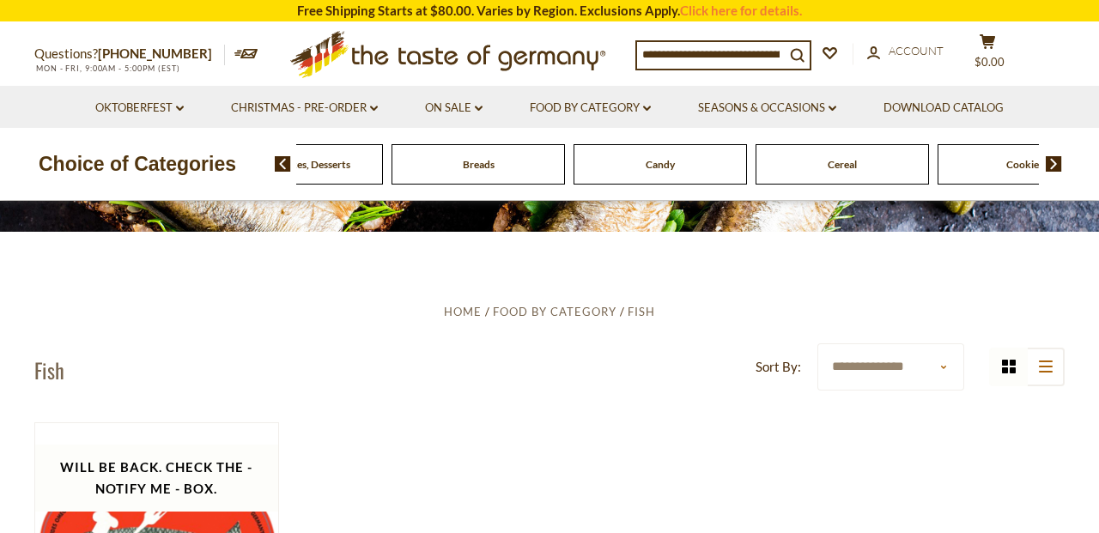
click at [1050, 163] on img at bounding box center [1054, 163] width 16 height 15
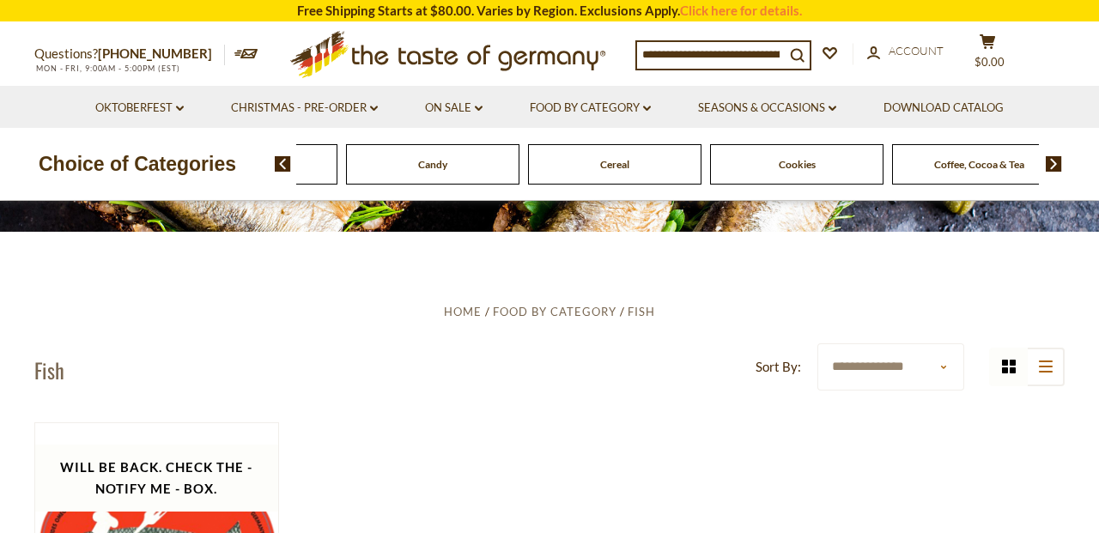
click at [1050, 163] on img at bounding box center [1054, 163] width 16 height 15
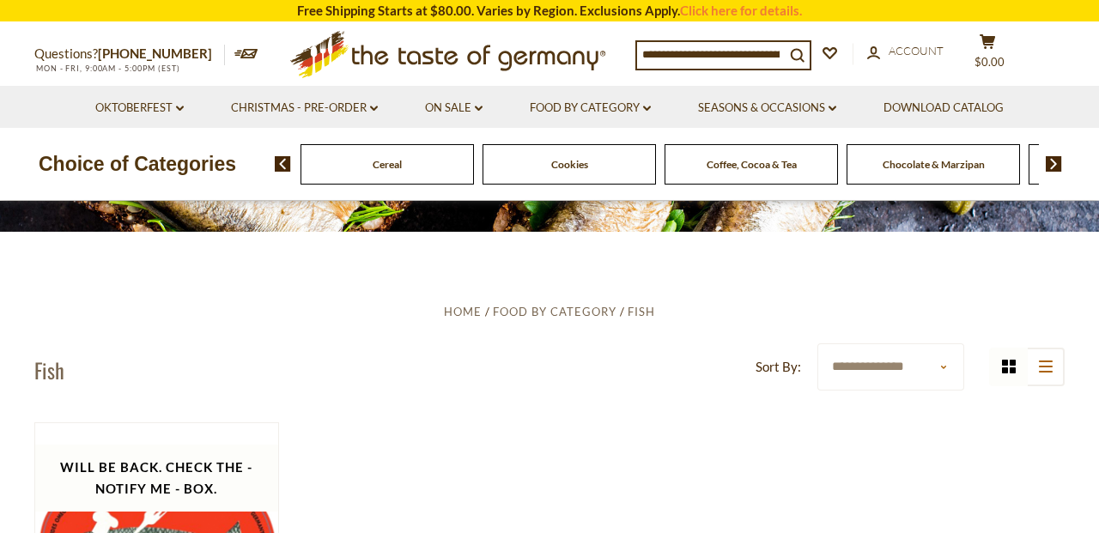
click at [1050, 163] on img at bounding box center [1054, 163] width 16 height 15
